Goal: Contribute content: Add original content to the website for others to see

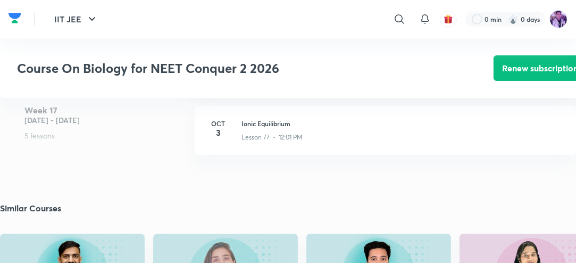
scroll to position [5913, 0]
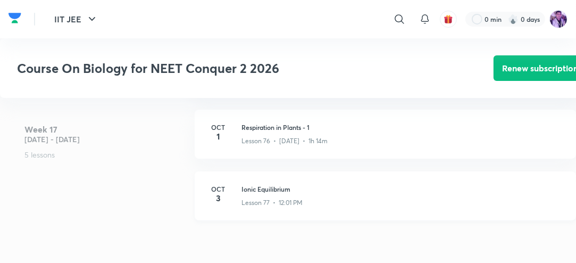
click at [237, 196] on div "Oct 3 Ionic Equilibrium Lesson 77 • 12:01 PM" at bounding box center [385, 195] width 381 height 49
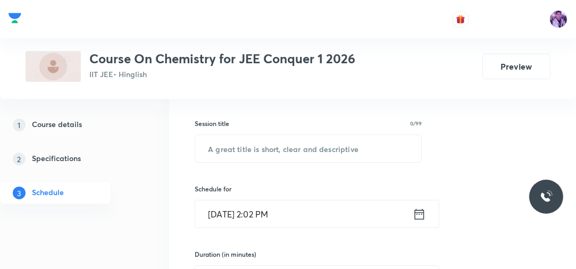
scroll to position [177, 0]
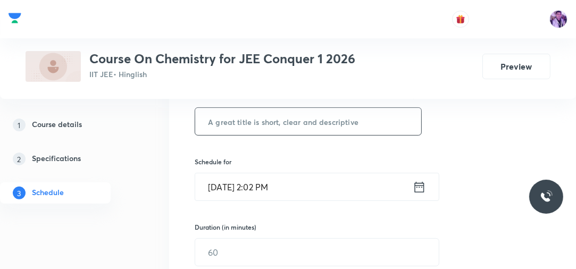
click at [303, 125] on input "text" at bounding box center [308, 121] width 226 height 27
type input "Iconic Equlibirum"
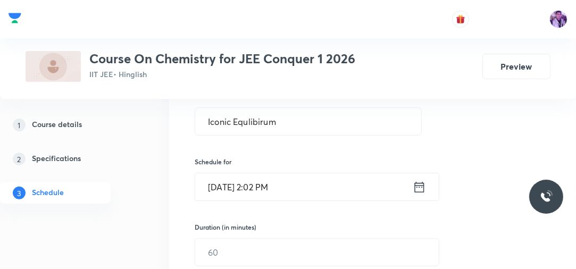
click at [270, 190] on input "[DATE] 2:02 PM" at bounding box center [303, 186] width 217 height 27
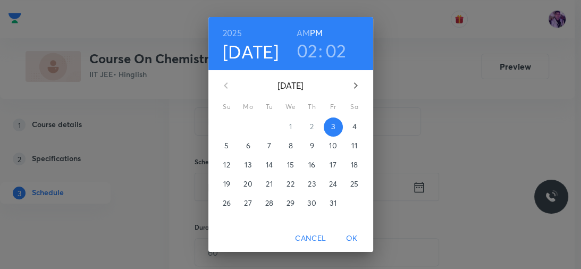
click at [325, 53] on h3 "02" at bounding box center [335, 50] width 21 height 22
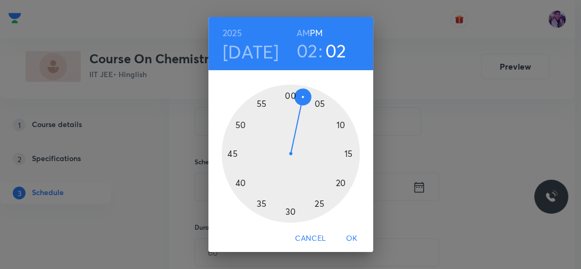
click at [338, 123] on div at bounding box center [291, 154] width 138 height 138
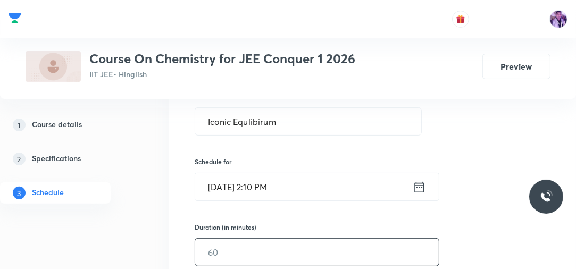
click at [248, 252] on input "text" at bounding box center [317, 252] width 244 height 27
type input "9"
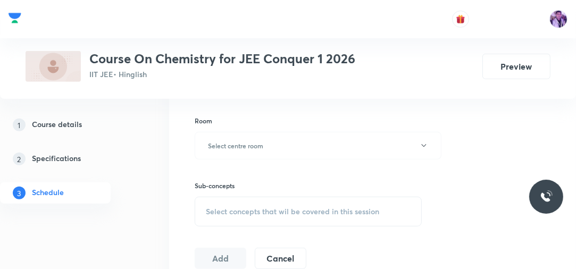
scroll to position [425, 0]
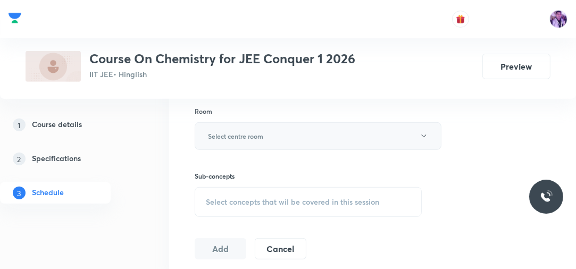
type input "100"
click at [328, 136] on button "Select centre room" at bounding box center [318, 136] width 247 height 28
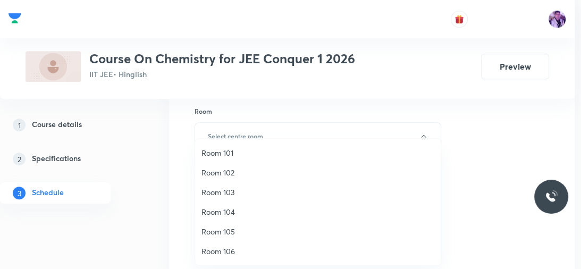
click at [249, 167] on span "Room 102" at bounding box center [318, 172] width 233 height 11
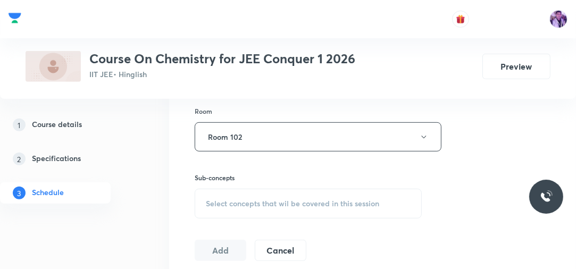
click at [246, 206] on span "Select concepts that wil be covered in this session" at bounding box center [292, 203] width 173 height 9
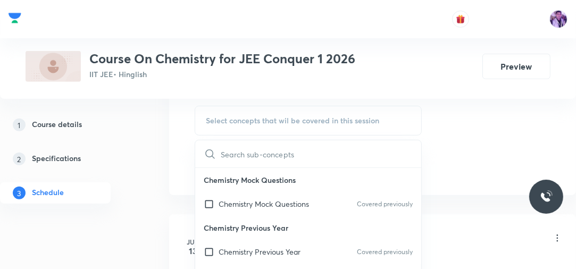
scroll to position [510, 0]
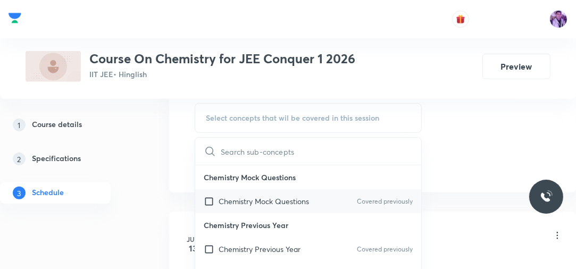
click at [256, 202] on p "Chemistry Mock Questions" at bounding box center [264, 201] width 90 height 11
checkbox input "true"
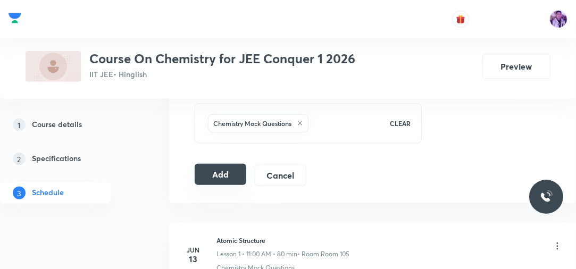
click at [229, 168] on button "Add" at bounding box center [221, 174] width 52 height 21
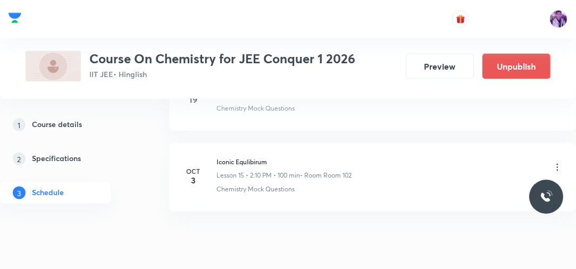
scroll to position [1246, 0]
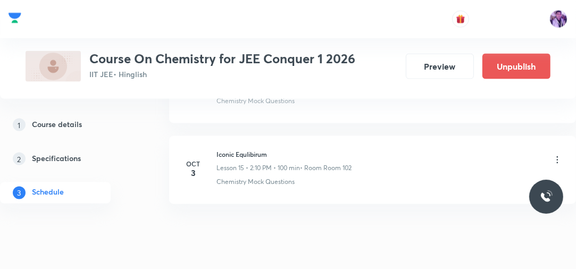
click at [557, 157] on icon at bounding box center [558, 160] width 2 height 7
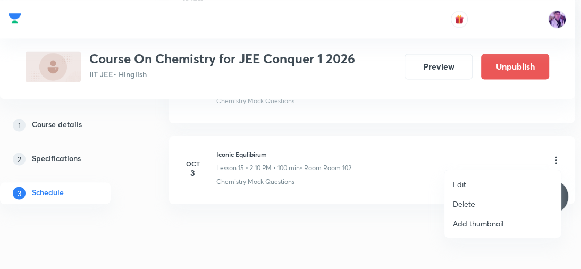
click at [499, 200] on li "Delete" at bounding box center [503, 204] width 116 height 20
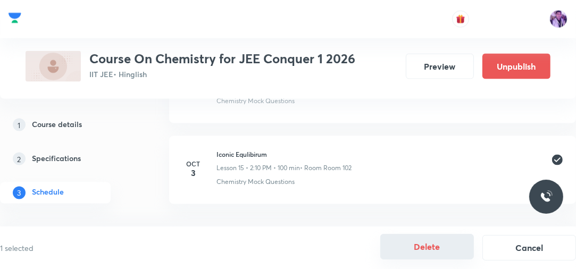
click at [430, 250] on button "Delete" at bounding box center [427, 247] width 94 height 26
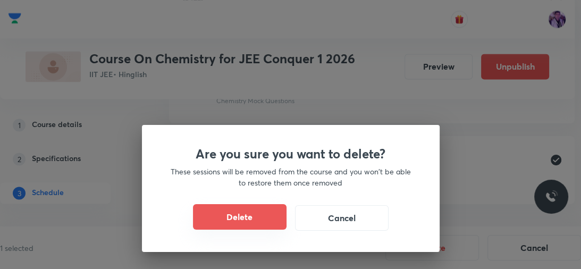
click at [270, 222] on button "Delete" at bounding box center [240, 217] width 94 height 26
